Goal: Transaction & Acquisition: Register for event/course

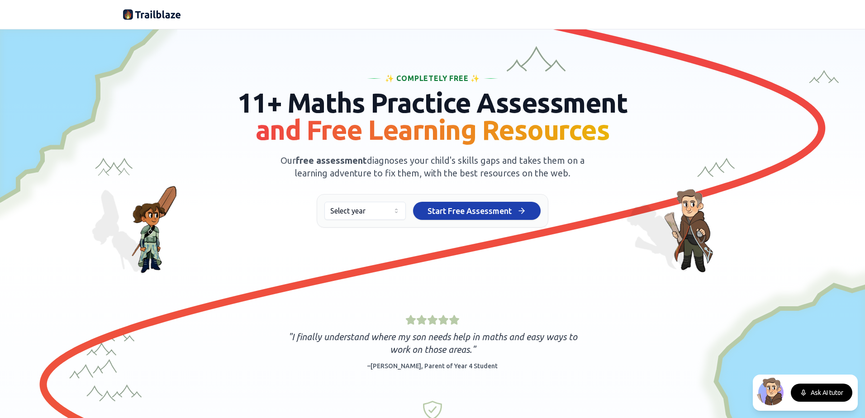
click at [153, 19] on img at bounding box center [152, 14] width 58 height 14
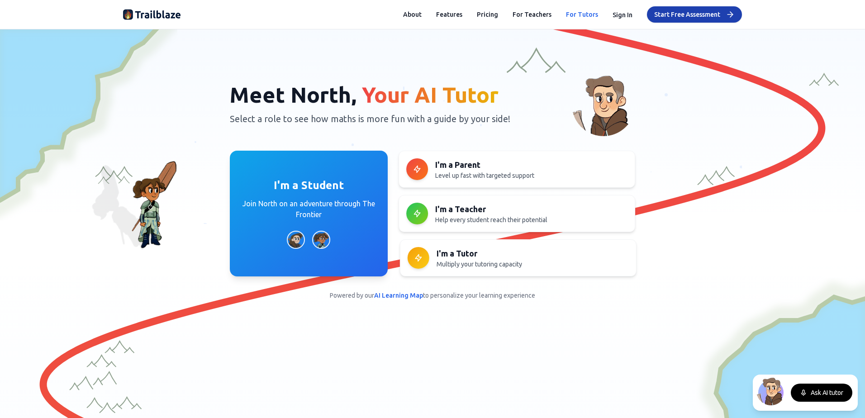
click at [569, 10] on link "For Tutors" at bounding box center [582, 14] width 32 height 9
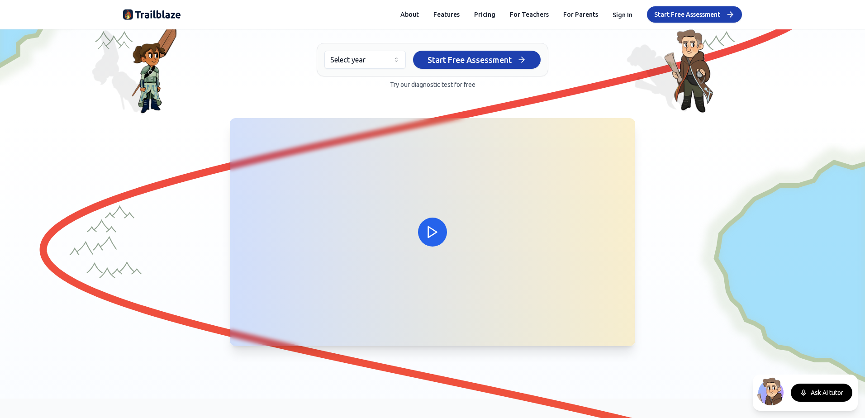
scroll to position [136, 0]
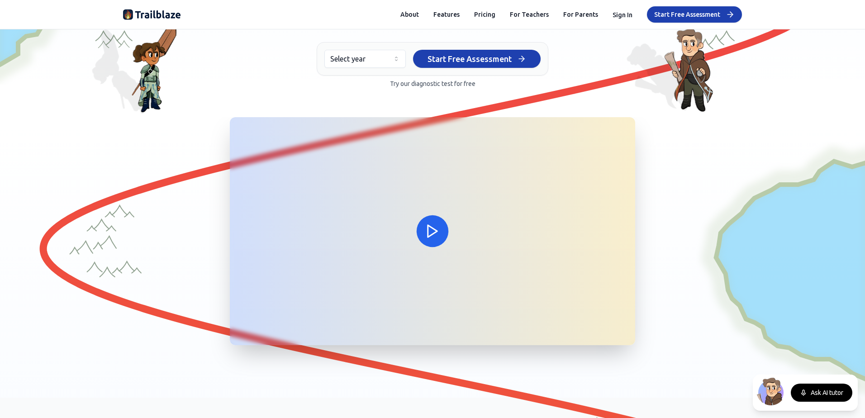
click at [435, 236] on icon at bounding box center [433, 231] width 16 height 16
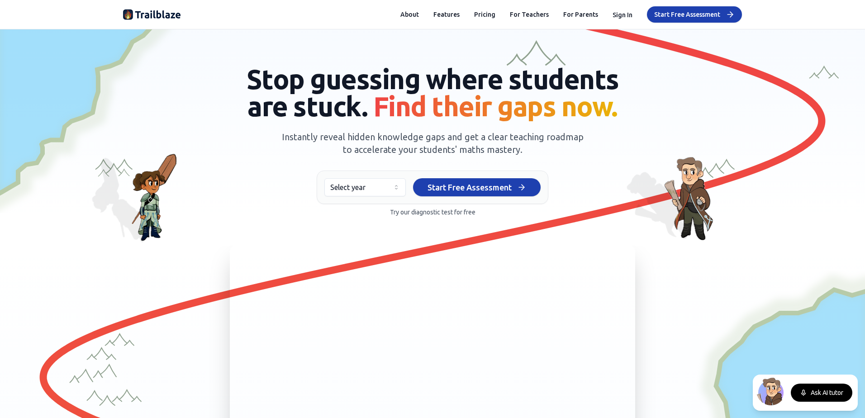
scroll to position [0, 0]
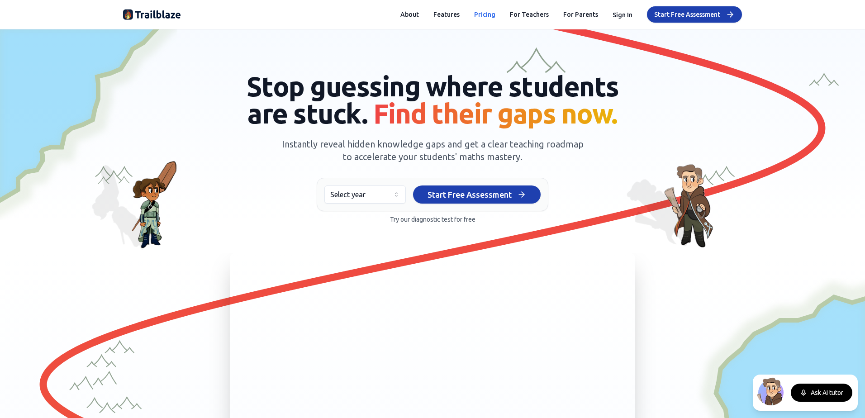
click at [486, 14] on button "Pricing" at bounding box center [484, 14] width 21 height 9
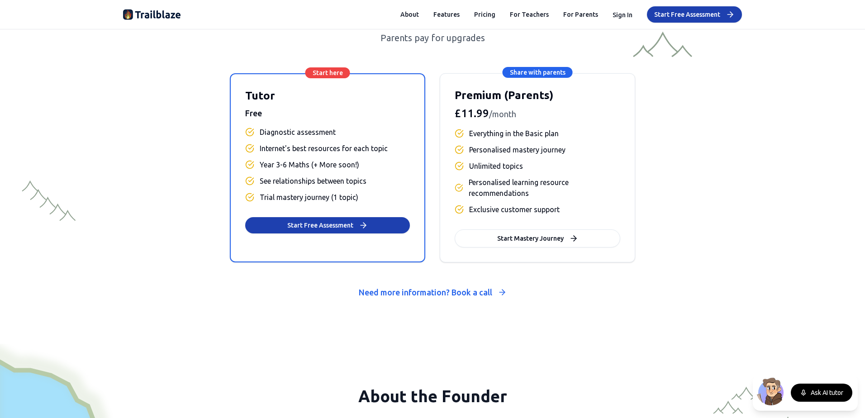
scroll to position [3693, 0]
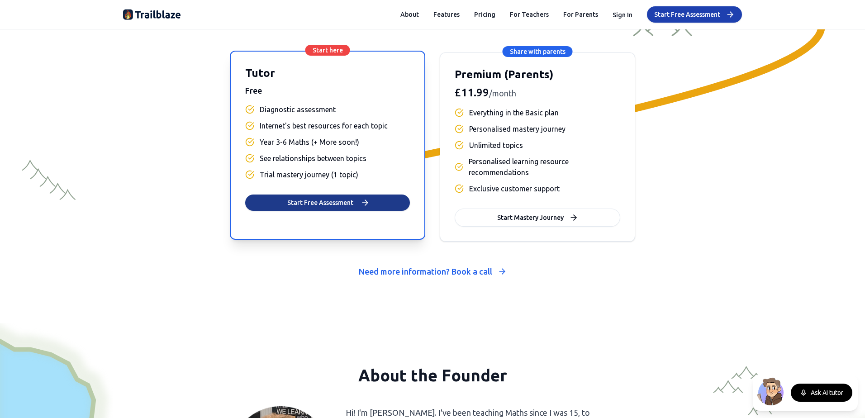
click at [324, 211] on button "Start Free Assessment" at bounding box center [327, 203] width 165 height 16
